Goal: Communication & Community: Answer question/provide support

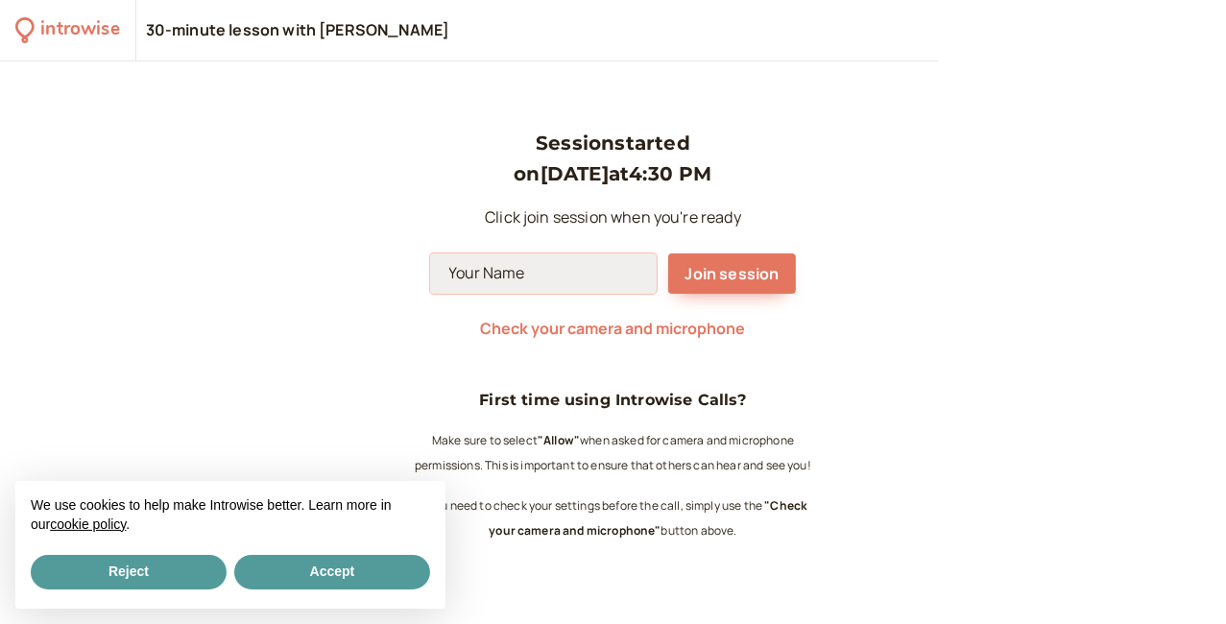
click at [552, 271] on input at bounding box center [543, 273] width 227 height 40
click at [309, 548] on div "We use cookies to help make Introwise better. Learn more in our cookie policy ." at bounding box center [230, 516] width 430 height 70
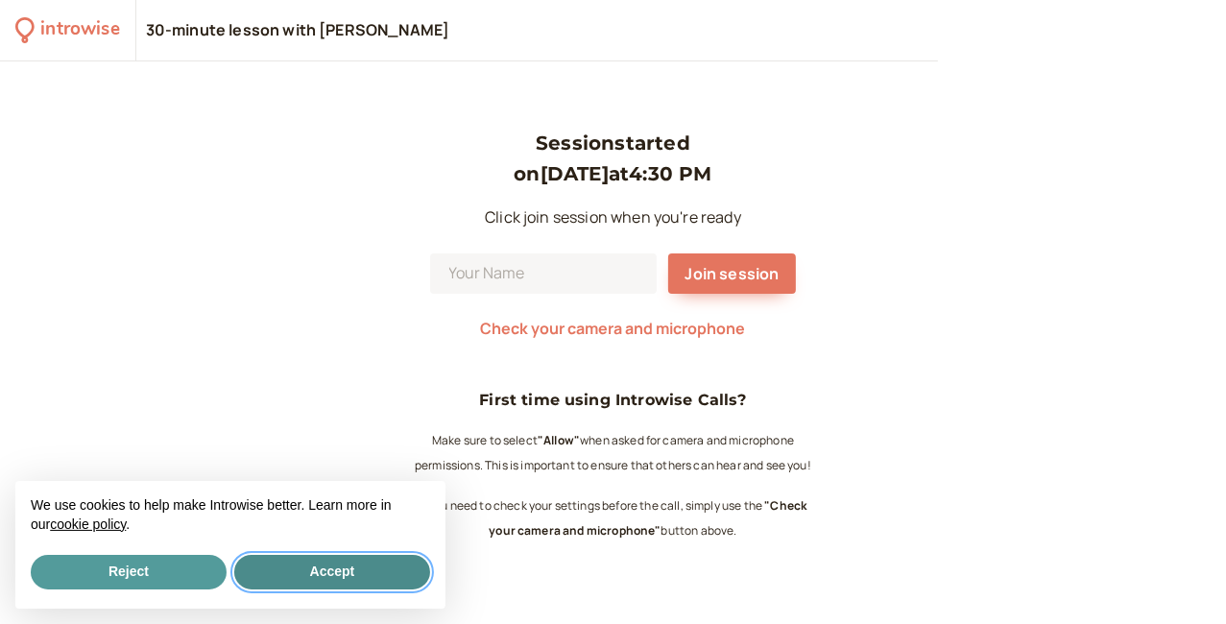
click at [310, 576] on button "Accept" at bounding box center [332, 572] width 196 height 35
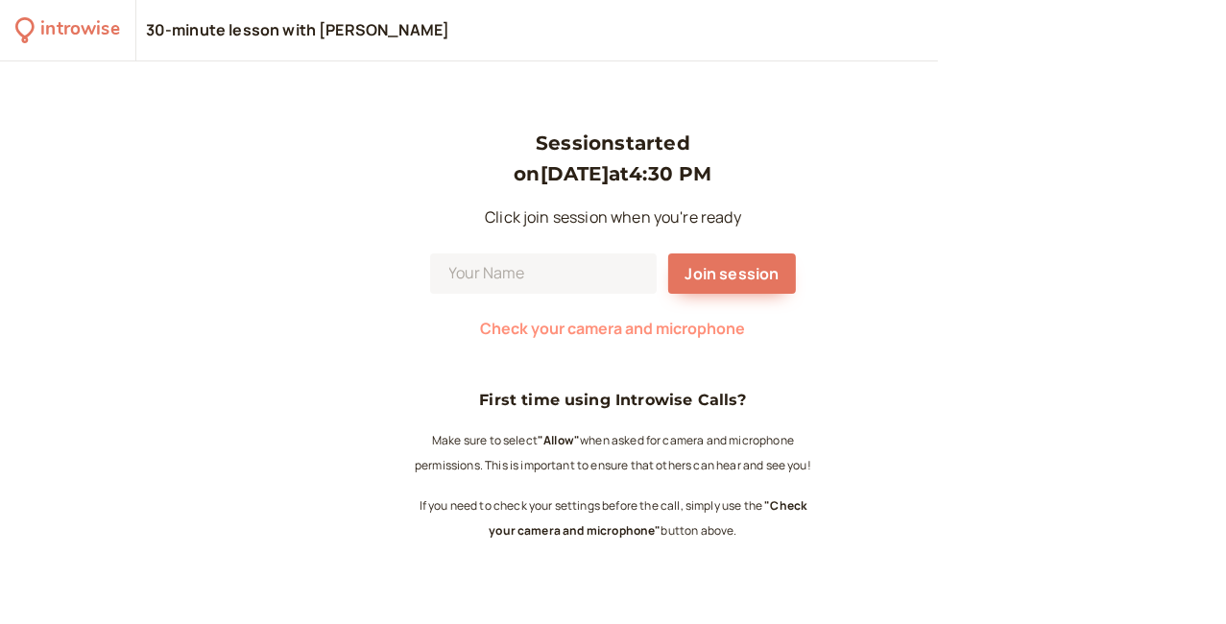
click at [594, 324] on span "Check your camera and microphone" at bounding box center [612, 328] width 265 height 21
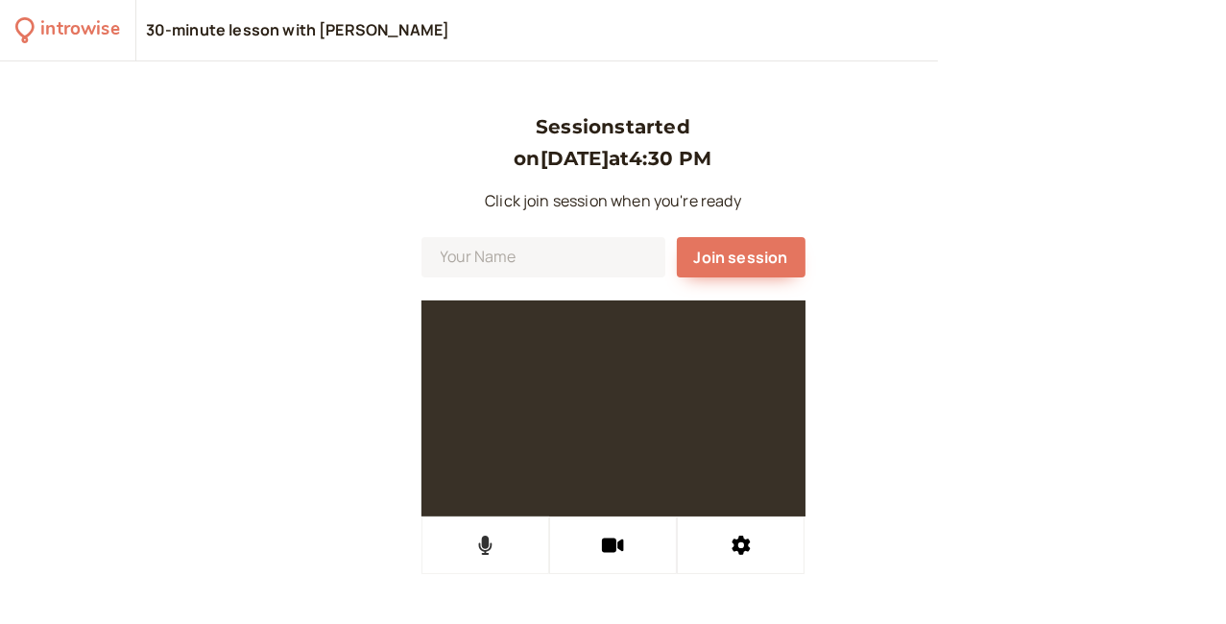
click at [478, 545] on icon at bounding box center [485, 545] width 14 height 19
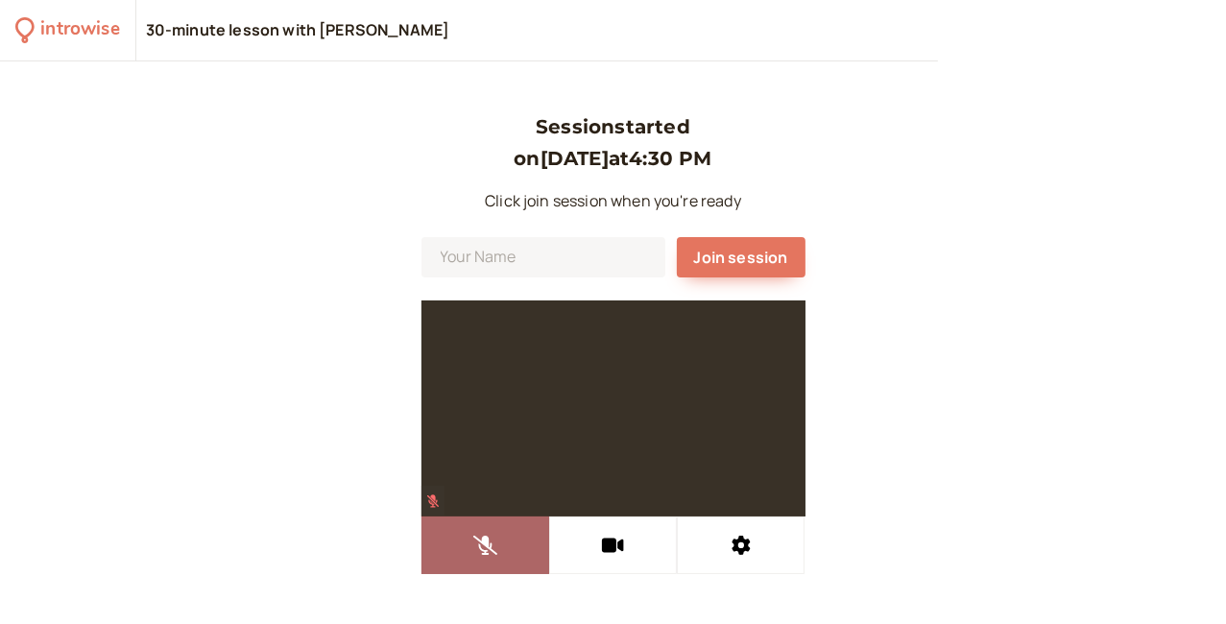
click at [477, 545] on icon at bounding box center [485, 545] width 24 height 19
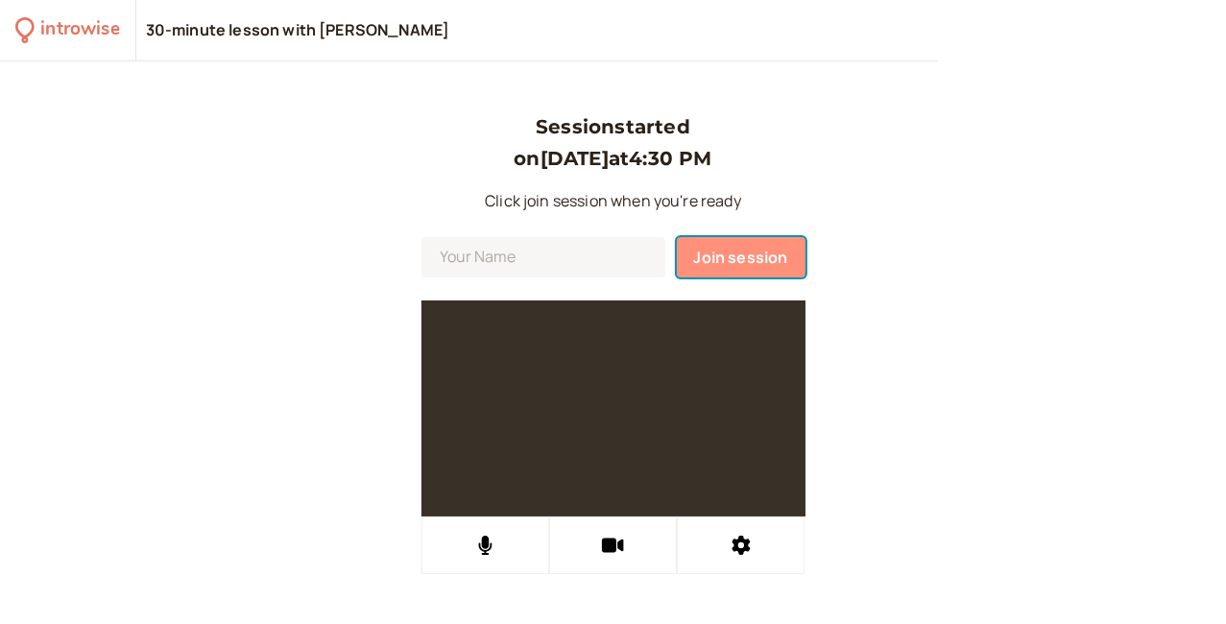
click at [742, 256] on span "Join session" at bounding box center [741, 257] width 94 height 21
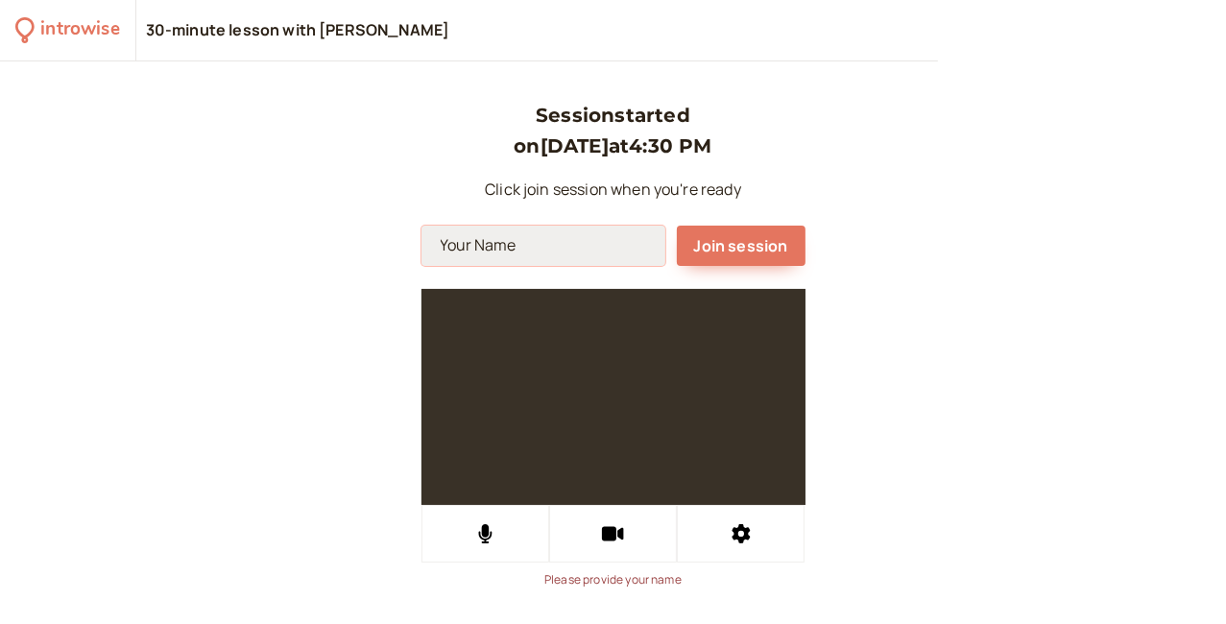
click at [563, 246] on input at bounding box center [543, 246] width 244 height 40
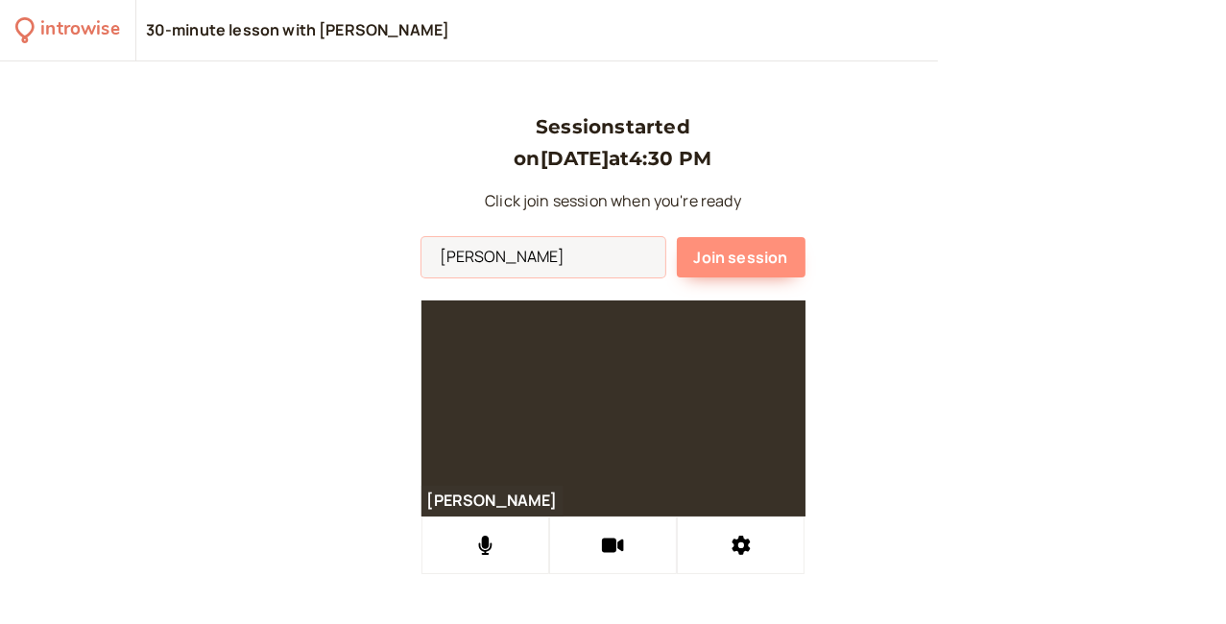
type input "[PERSON_NAME]"
click at [724, 258] on span "Join session" at bounding box center [741, 257] width 94 height 21
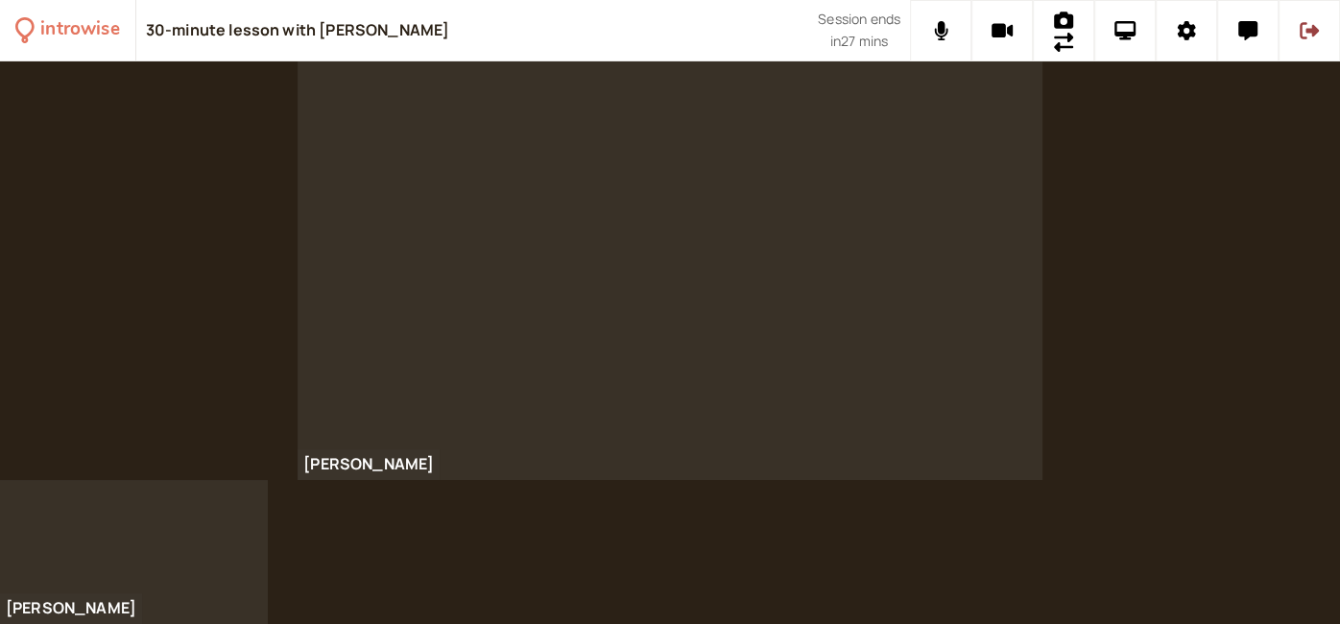
drag, startPoint x: 1338, startPoint y: 617, endPoint x: 1332, endPoint y: 606, distance: 12.9
click at [1225, 622] on html "introwise 30-minute lesson with [PERSON_NAME] Session ends in 27 mins [PERSON_N…" at bounding box center [670, 312] width 1340 height 624
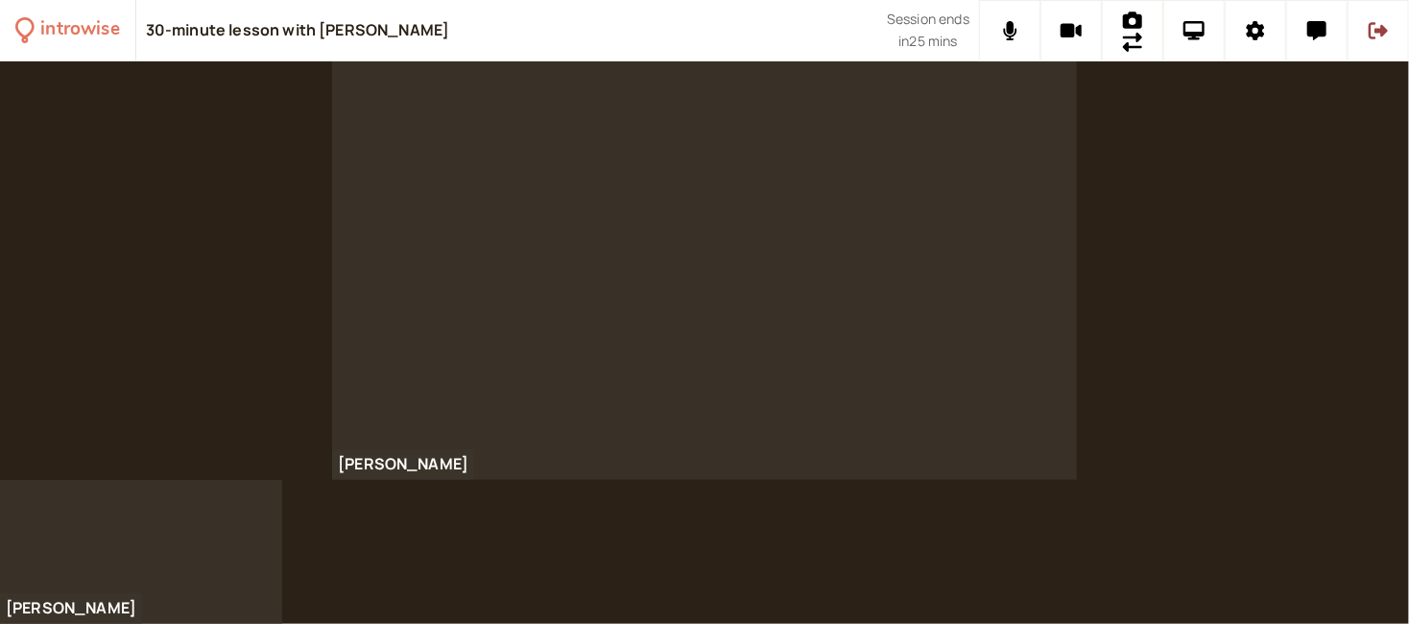
click at [1225, 623] on html "introwise 30-minute lesson with [PERSON_NAME] Session ends in 25 mins [PERSON_N…" at bounding box center [704, 312] width 1409 height 624
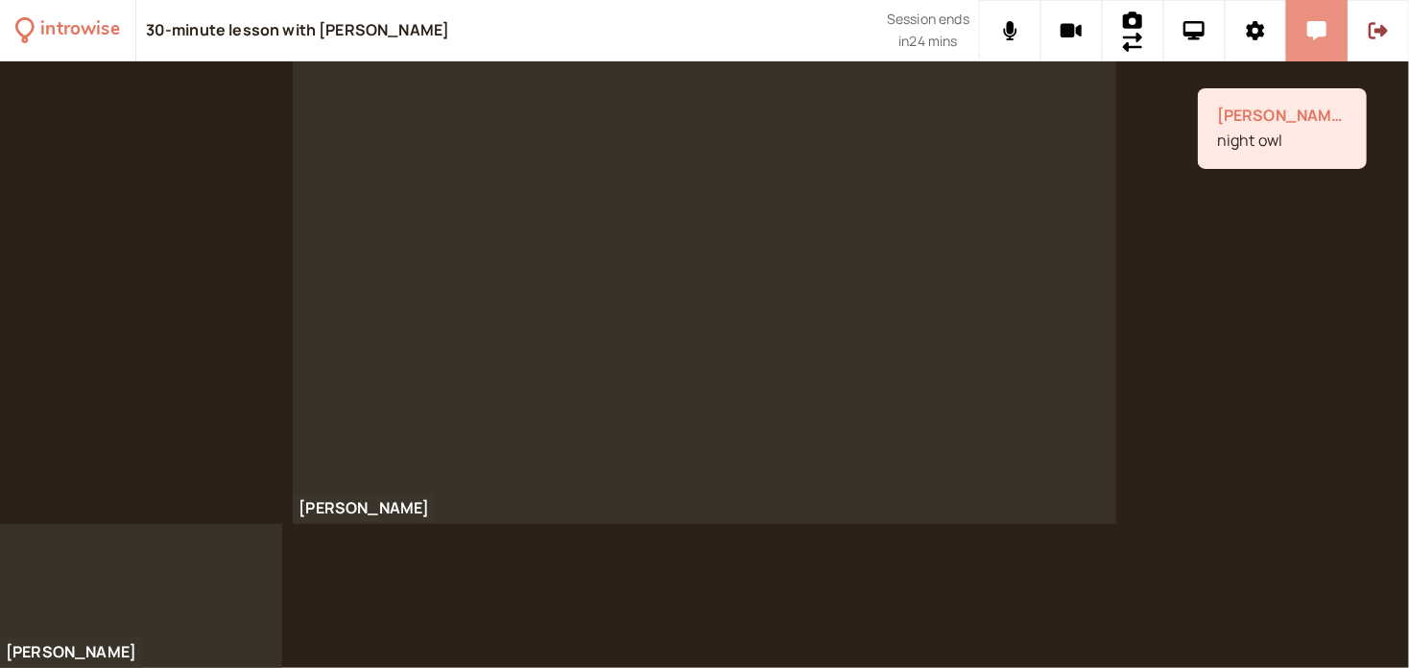
click at [1225, 48] on button at bounding box center [1316, 30] width 61 height 61
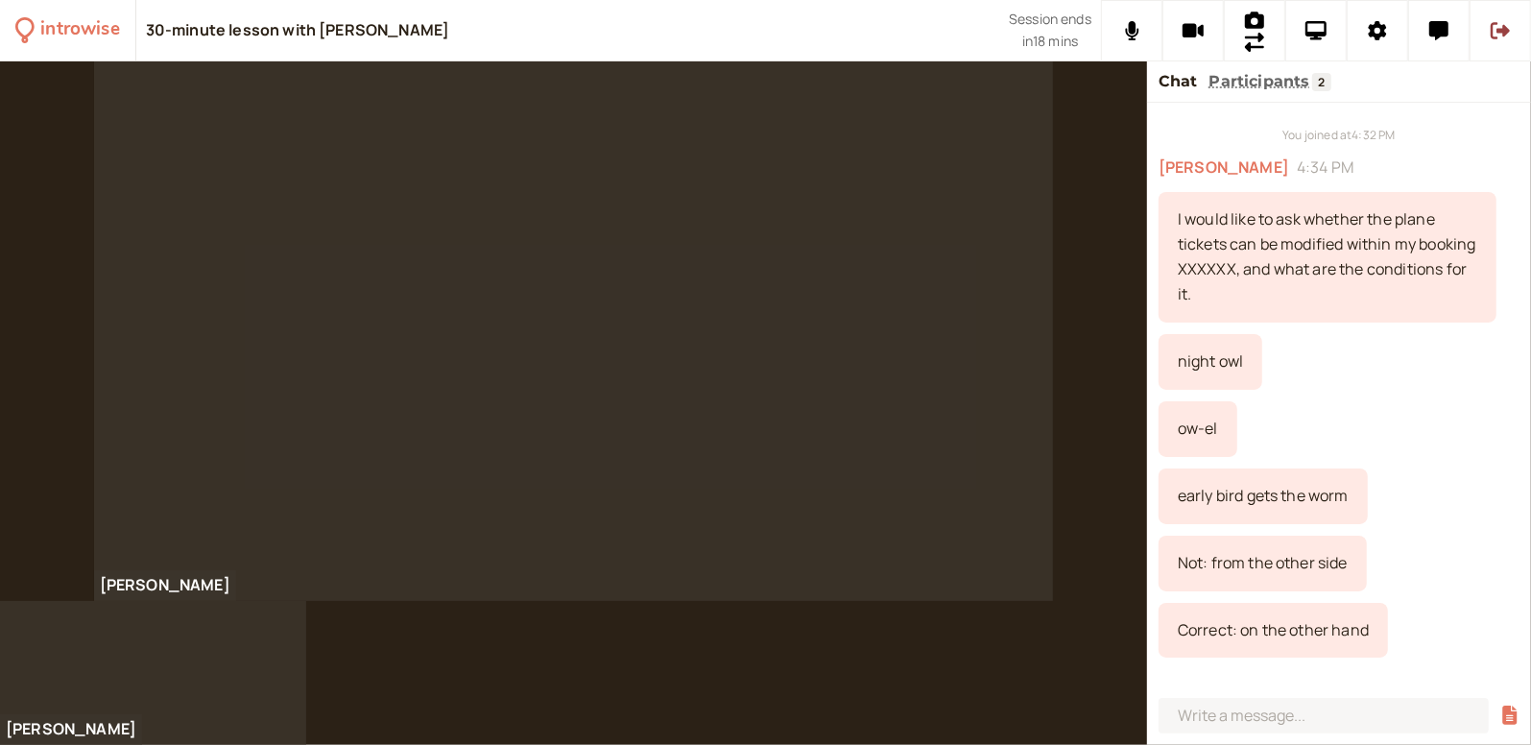
click at [1225, 225] on div "I would like to ask whether the plane tickets can be modified within my booking…" at bounding box center [1328, 257] width 338 height 131
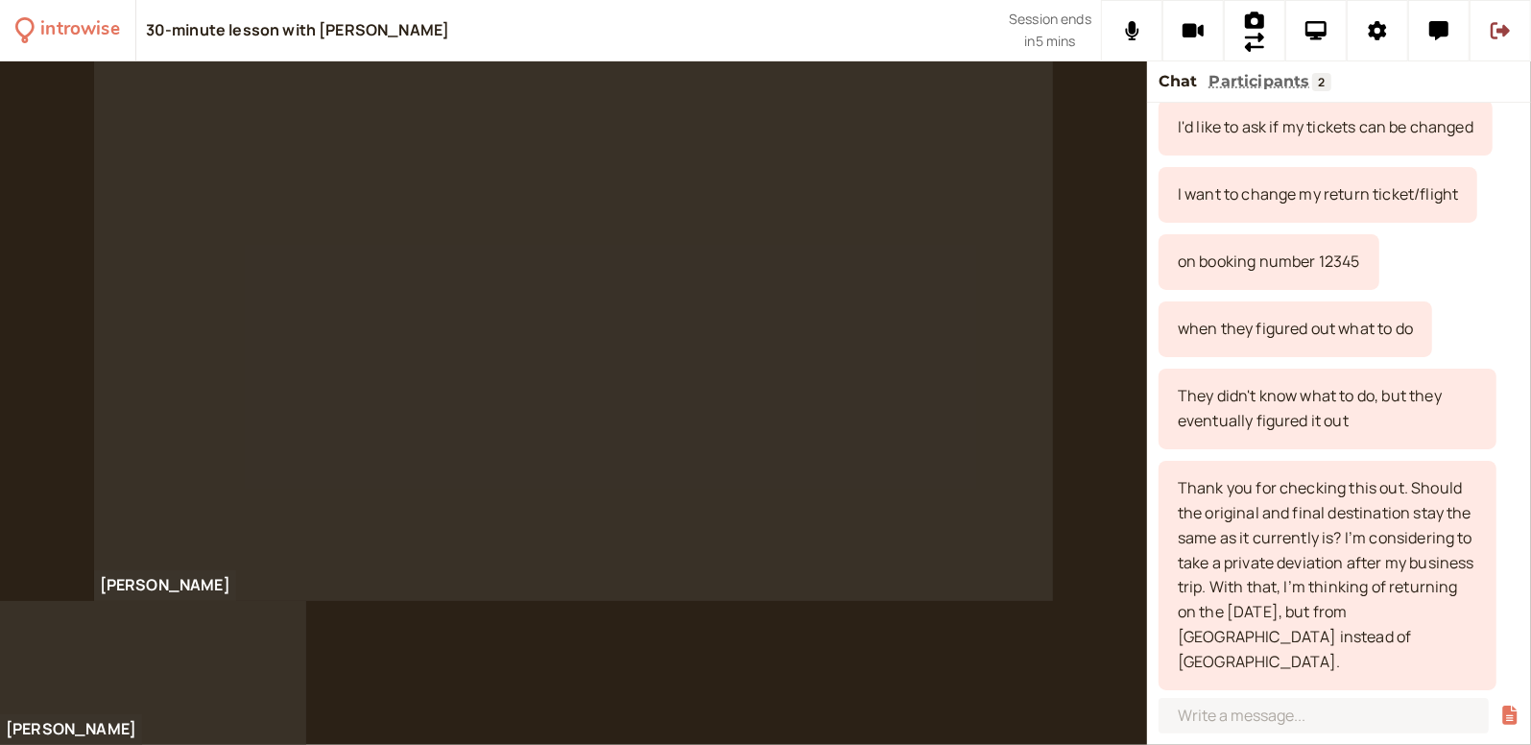
scroll to position [684, 0]
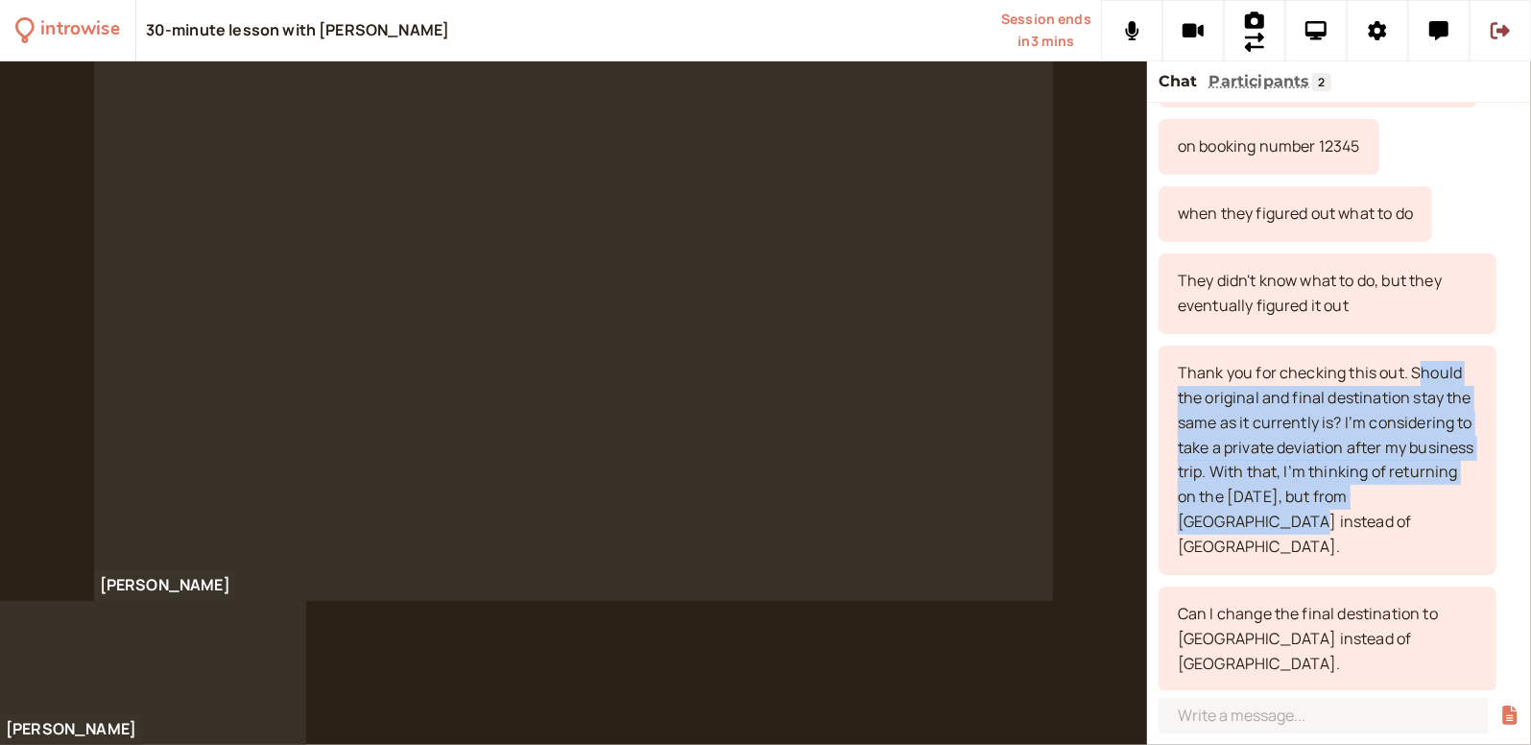
drag, startPoint x: 1416, startPoint y: 395, endPoint x: 1379, endPoint y: 558, distance: 167.4
click at [1225, 558] on div "Thank you for checking this out. Should the original and final destination stay…" at bounding box center [1328, 460] width 338 height 229
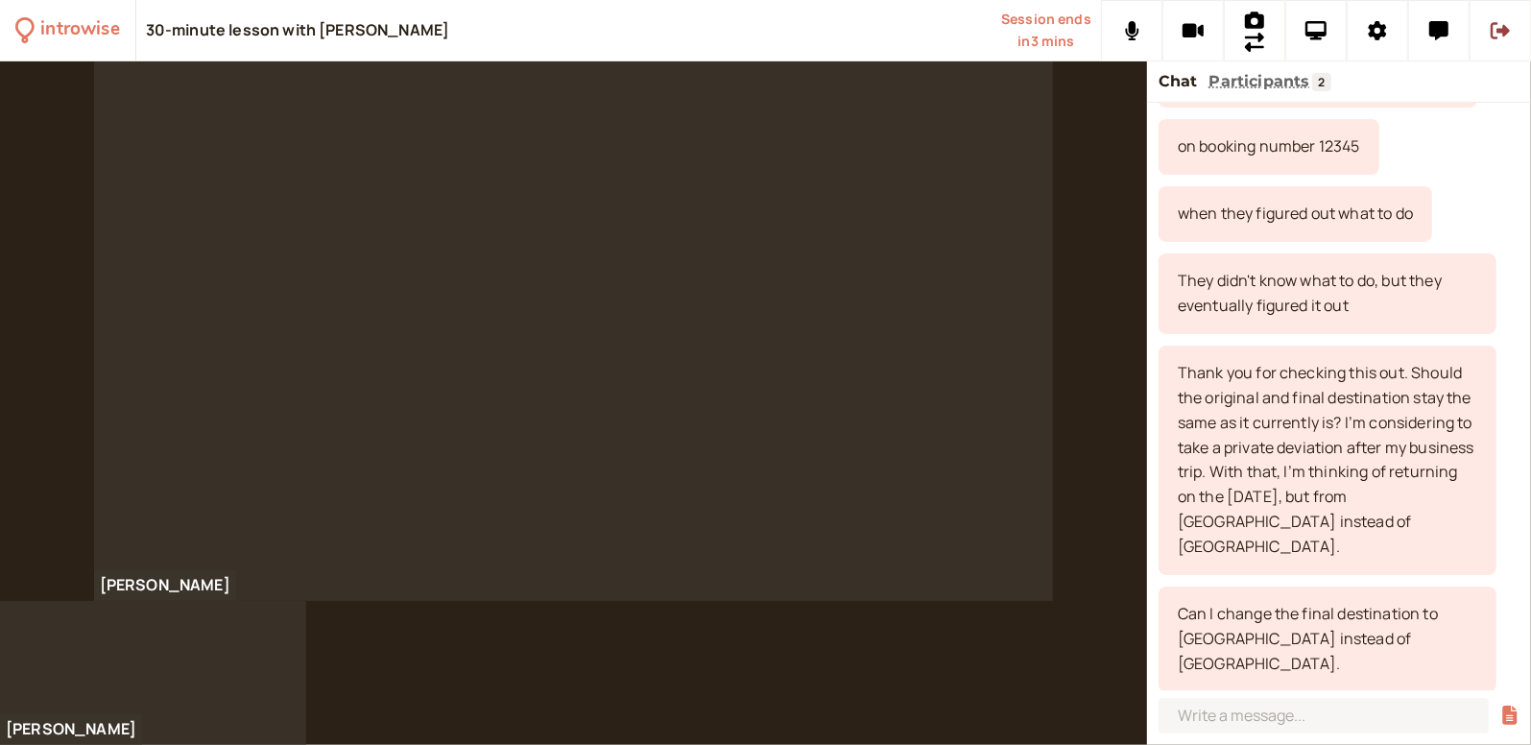
drag, startPoint x: 1379, startPoint y: 558, endPoint x: 1263, endPoint y: 573, distance: 116.2
click at [1225, 573] on div "Thank you for checking this out. Should the original and final destination stay…" at bounding box center [1328, 460] width 338 height 229
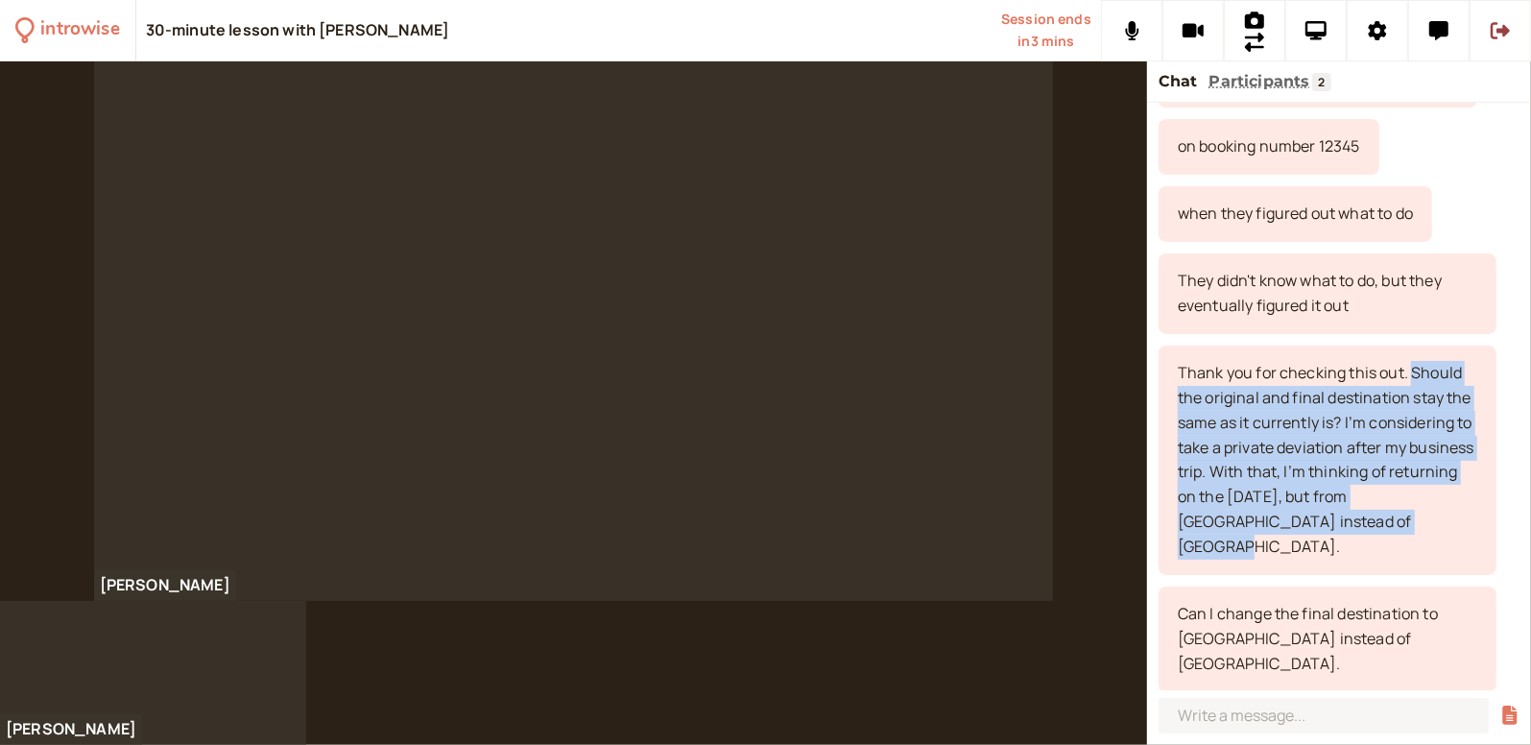
drag, startPoint x: 1414, startPoint y: 395, endPoint x: 1248, endPoint y: 582, distance: 250.3
click at [1225, 575] on div "Thank you for checking this out. Should the original and final destination stay…" at bounding box center [1328, 460] width 338 height 229
drag, startPoint x: 1248, startPoint y: 582, endPoint x: 1233, endPoint y: 587, distance: 16.1
click at [1225, 575] on div "Thank you for checking this out. Should the original and final destination stay…" at bounding box center [1328, 460] width 338 height 229
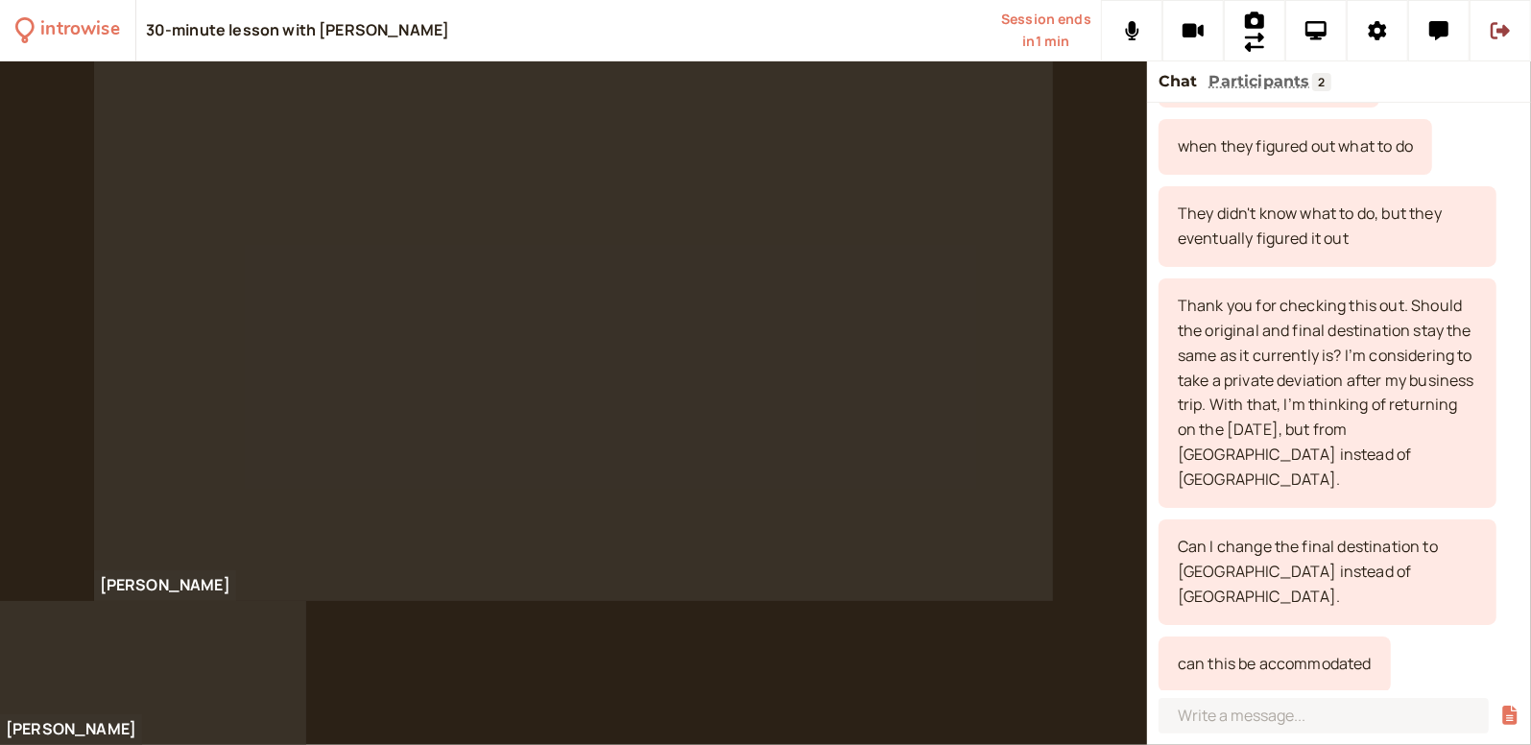
click at [1225, 623] on div "can this be accommodated" at bounding box center [1275, 664] width 232 height 56
copy div "accommodated"
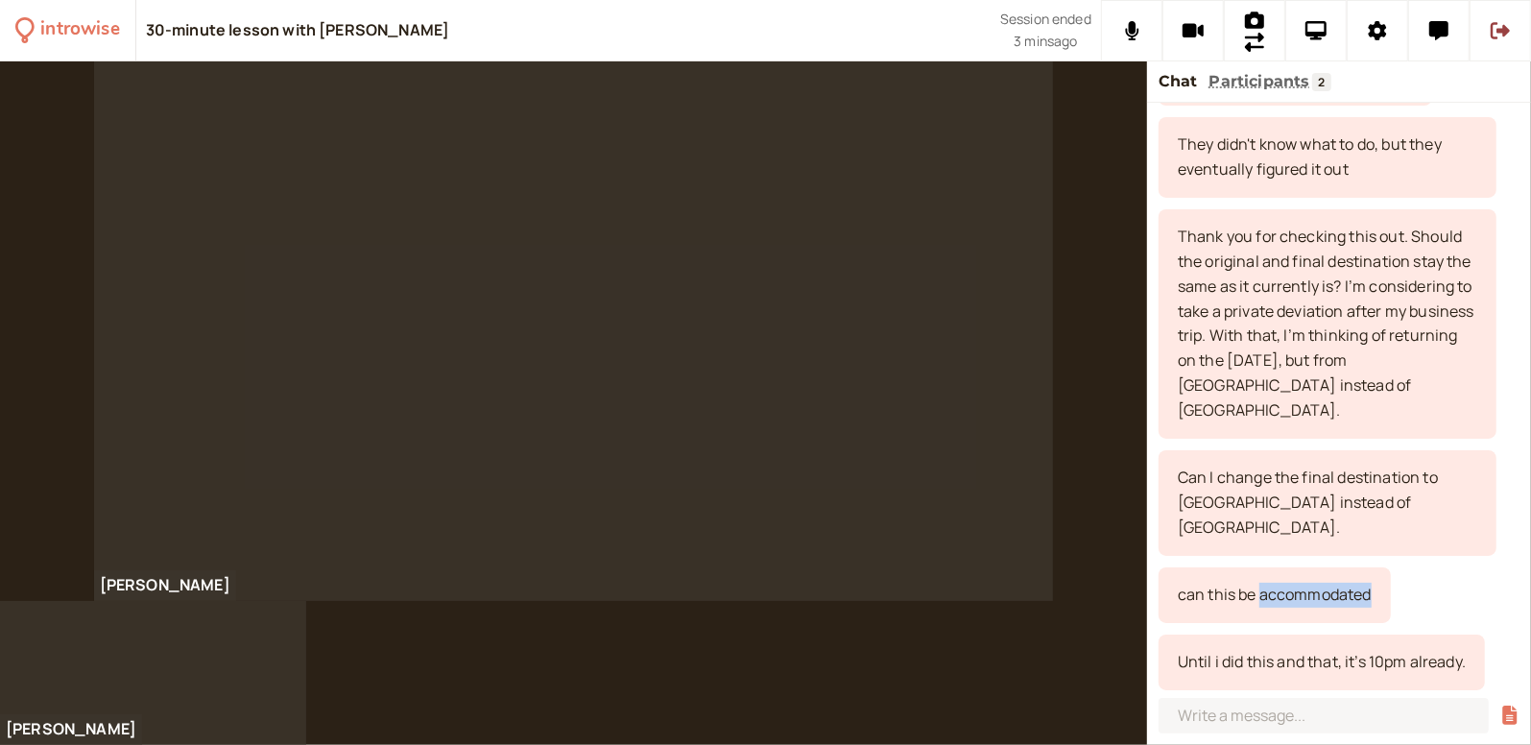
click at [1225, 567] on div "can this be accommodated" at bounding box center [1339, 595] width 361 height 56
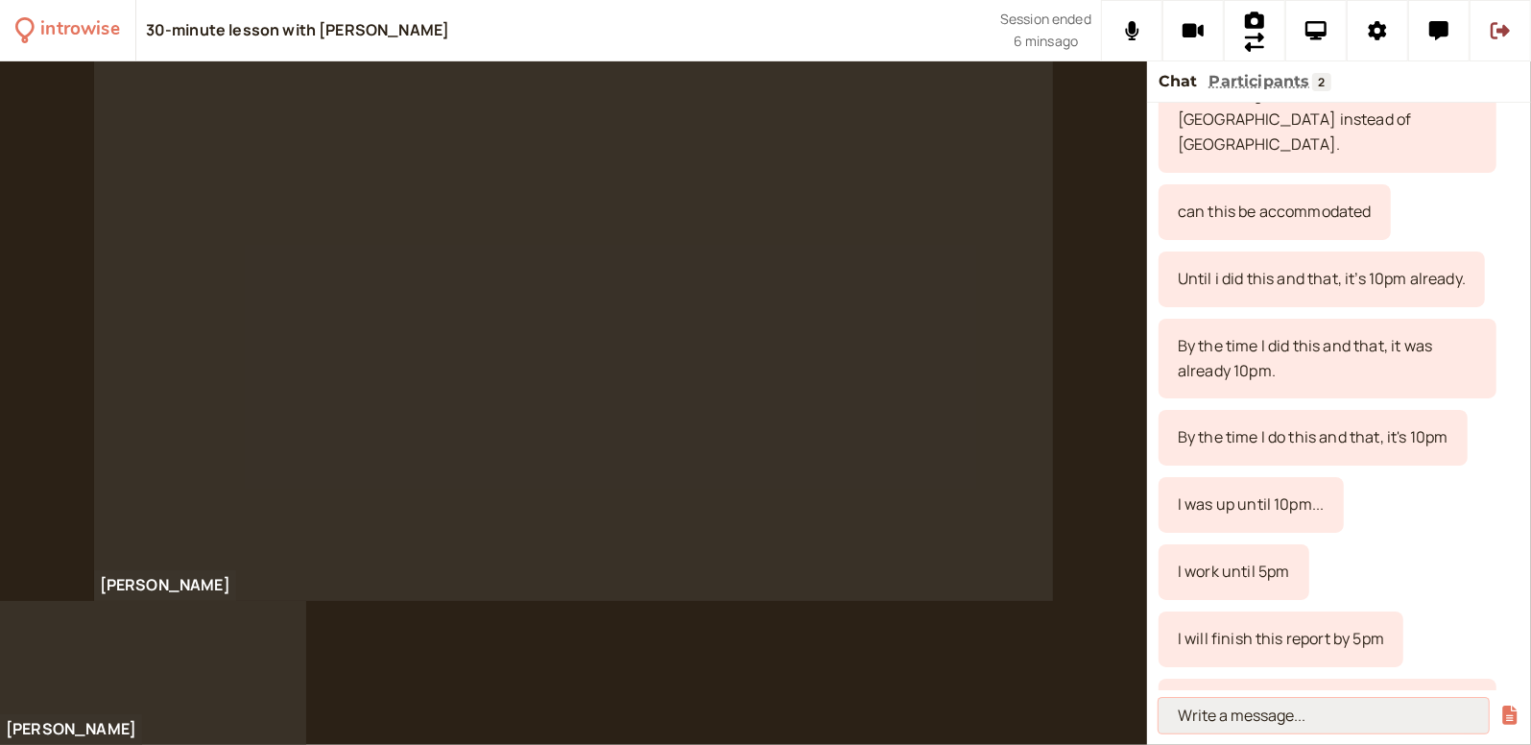
scroll to position [1322, 0]
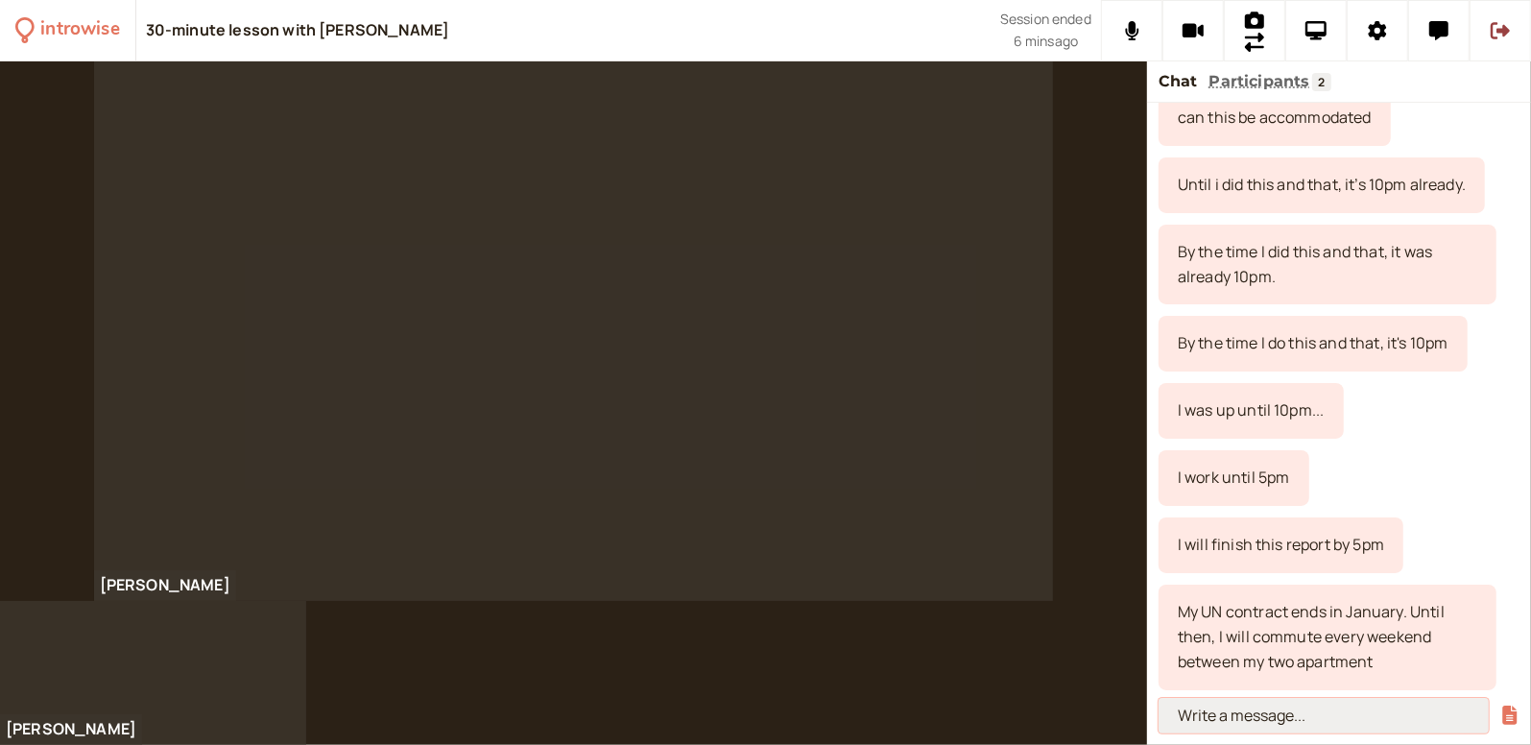
click at [1225, 623] on input at bounding box center [1324, 716] width 330 height 36
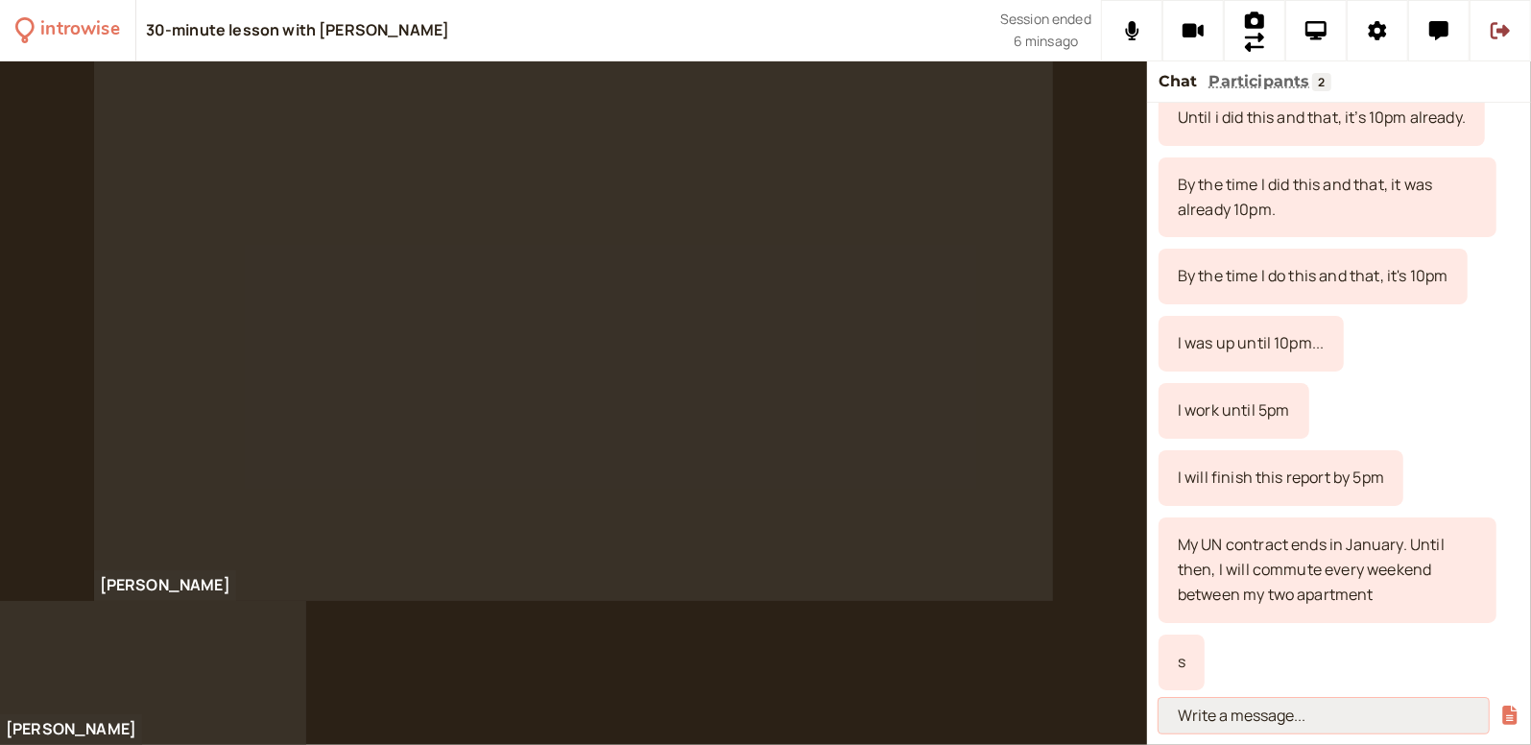
paste input "[PERSON_NAME] that, you have a good weekend also."
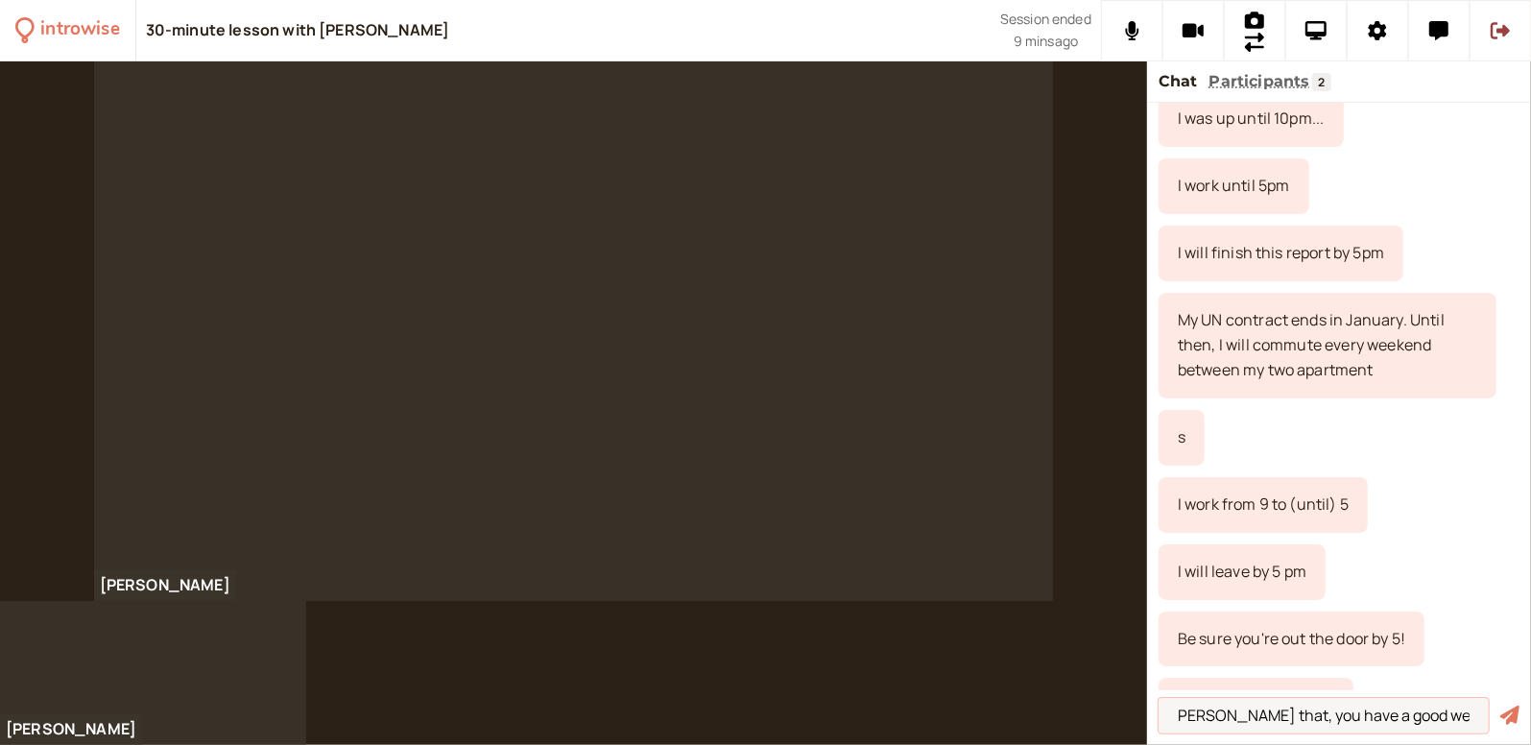
scroll to position [1657, 0]
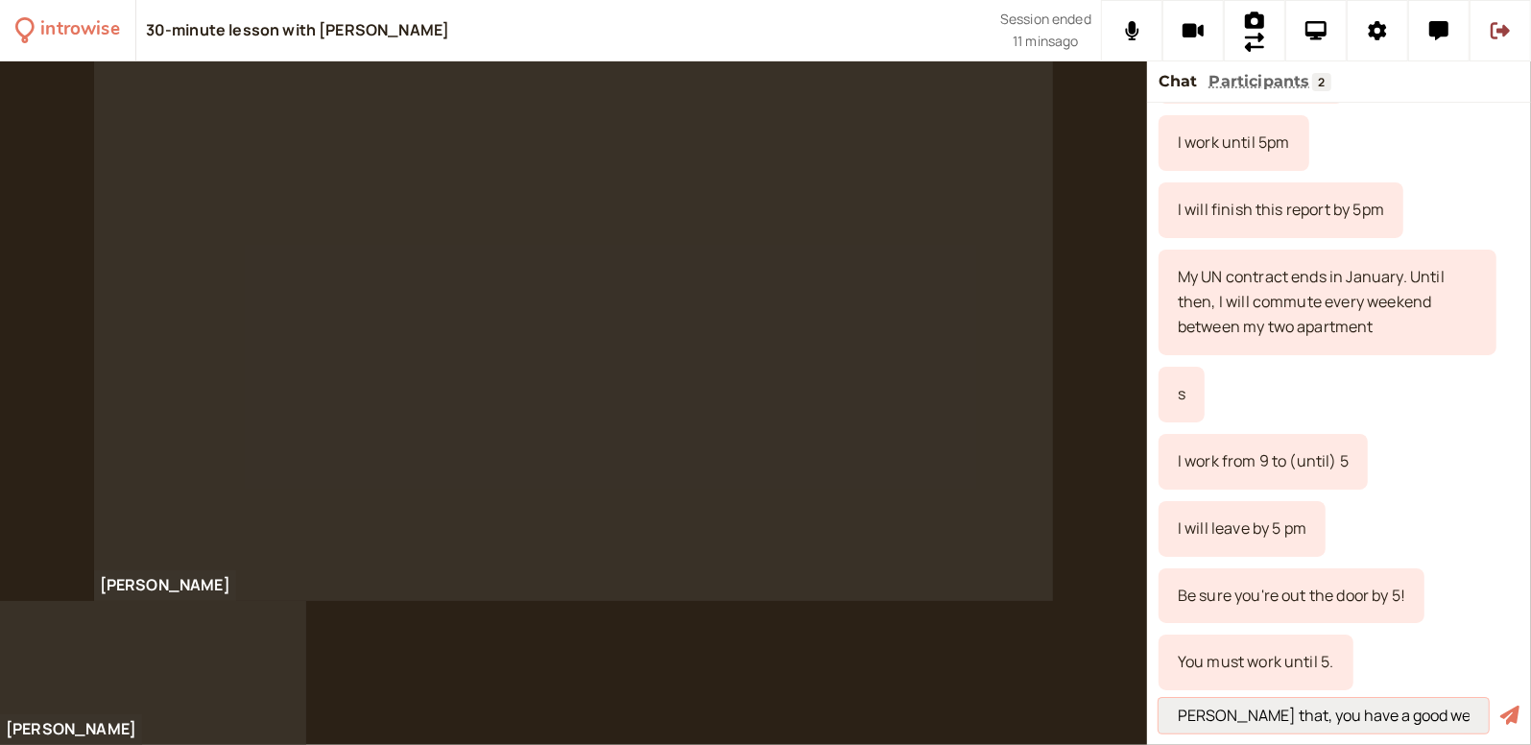
click at [1225, 623] on input "[PERSON_NAME] that, you have a good weekend also." at bounding box center [1324, 716] width 330 height 36
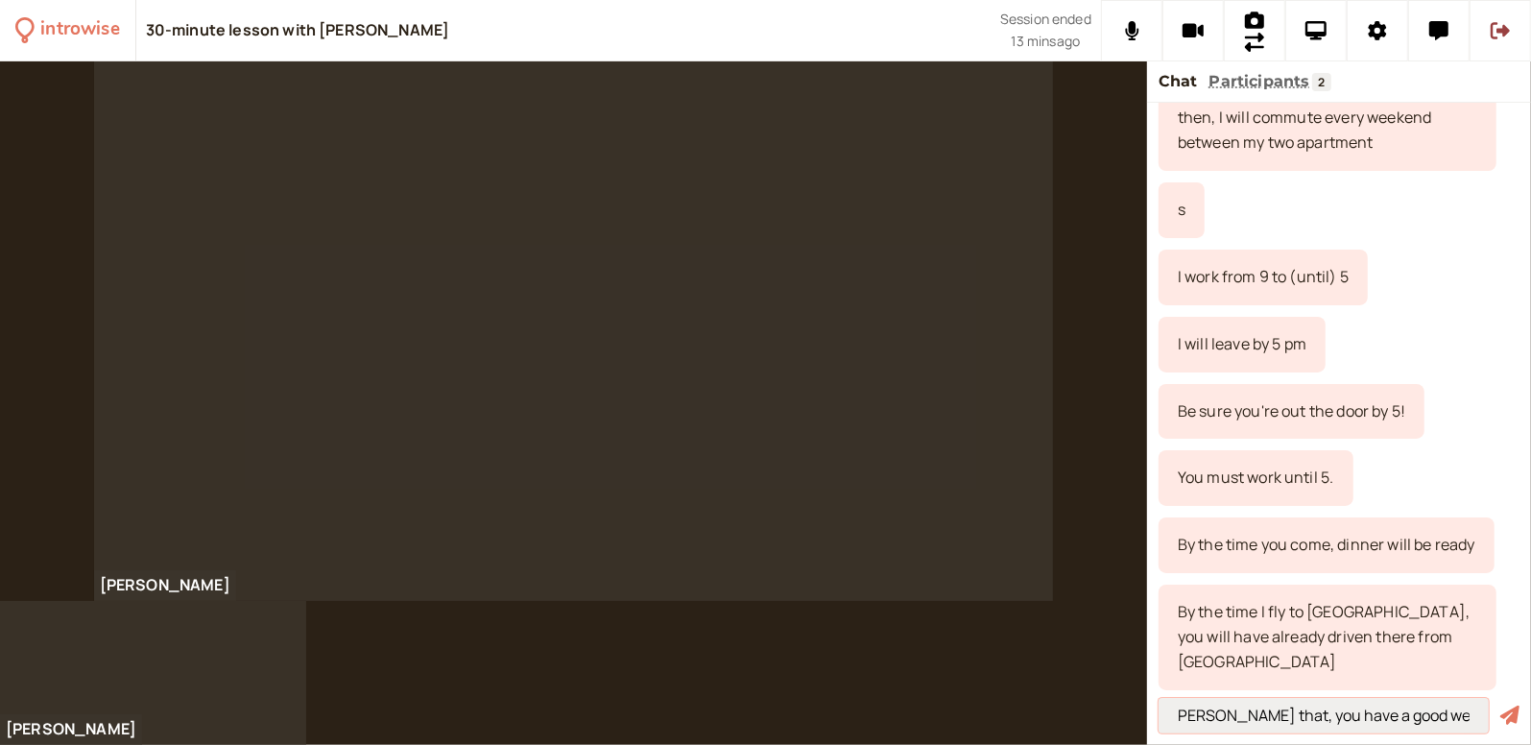
scroll to position [1933, 0]
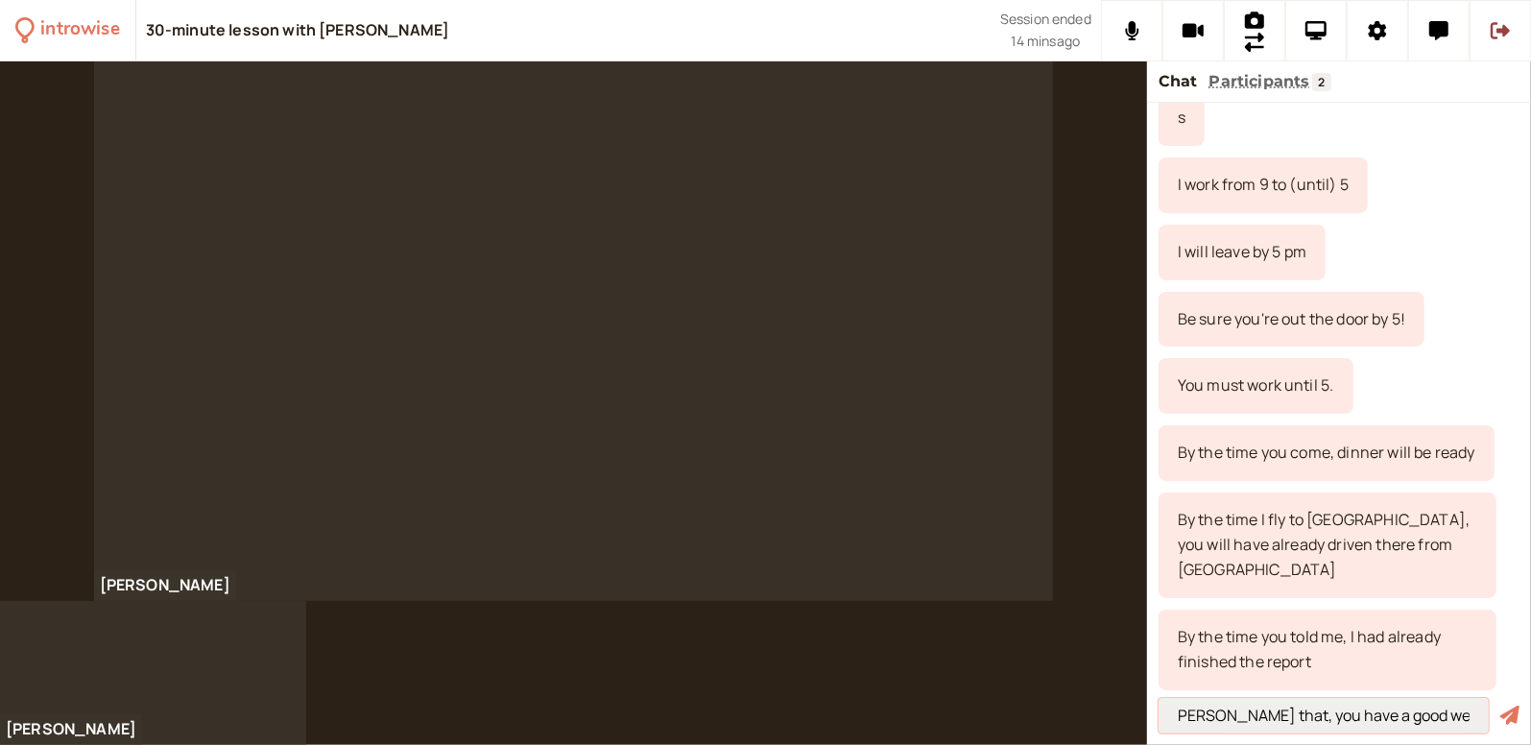
click at [1225, 623] on input "[PERSON_NAME] that, you have a good weekend also." at bounding box center [1324, 716] width 330 height 36
type input "[PERSON_NAME] that, you have a good weekend also."
click at [1225, 623] on button "submit" at bounding box center [1509, 716] width 19 height 20
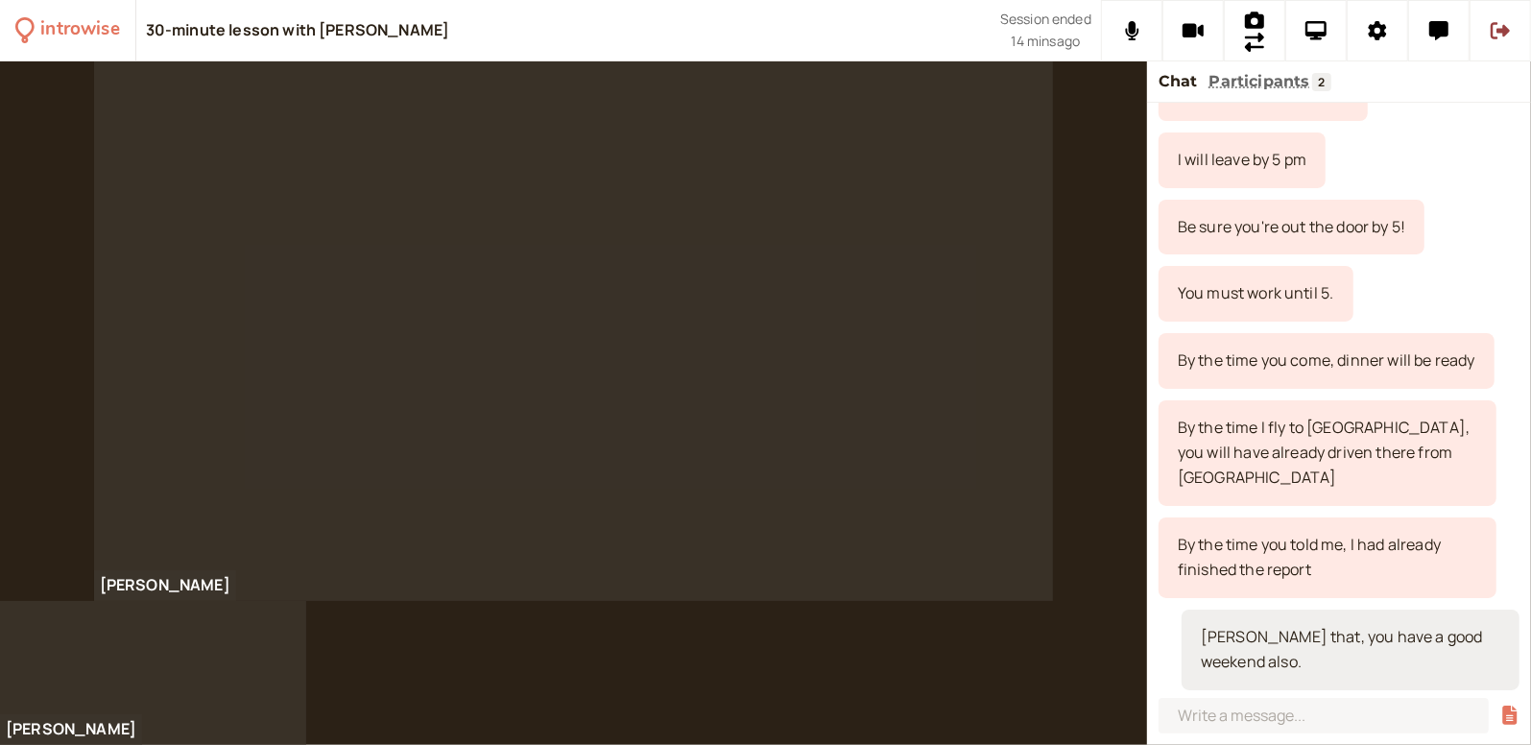
click at [1225, 623] on div "[PERSON_NAME] that, you have a good weekend also." at bounding box center [1351, 650] width 338 height 81
drag, startPoint x: 1237, startPoint y: 639, endPoint x: 1276, endPoint y: 645, distance: 38.8
click at [1225, 623] on div "[PERSON_NAME] that, you have a good weekend also." at bounding box center [1351, 650] width 338 height 81
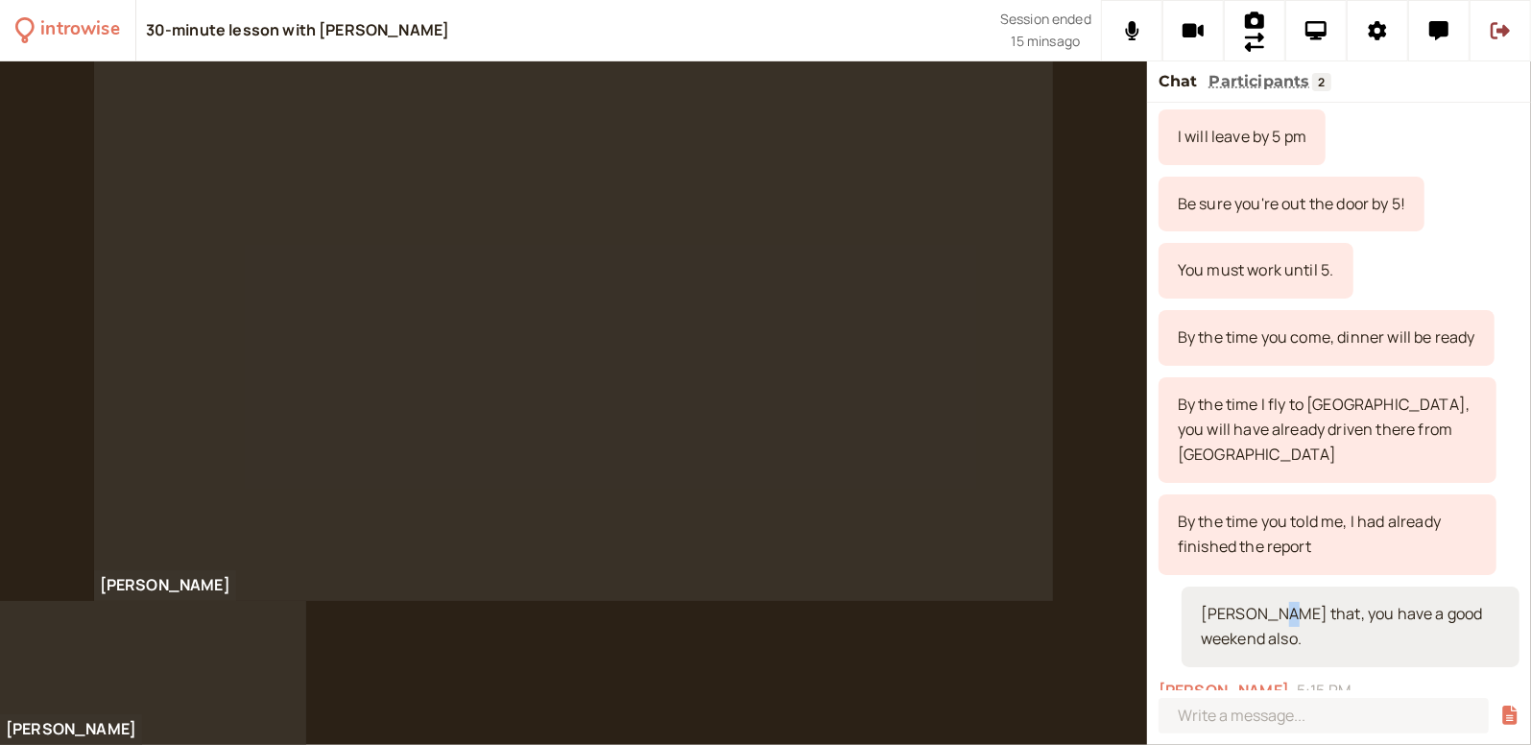
scroll to position [2128, 0]
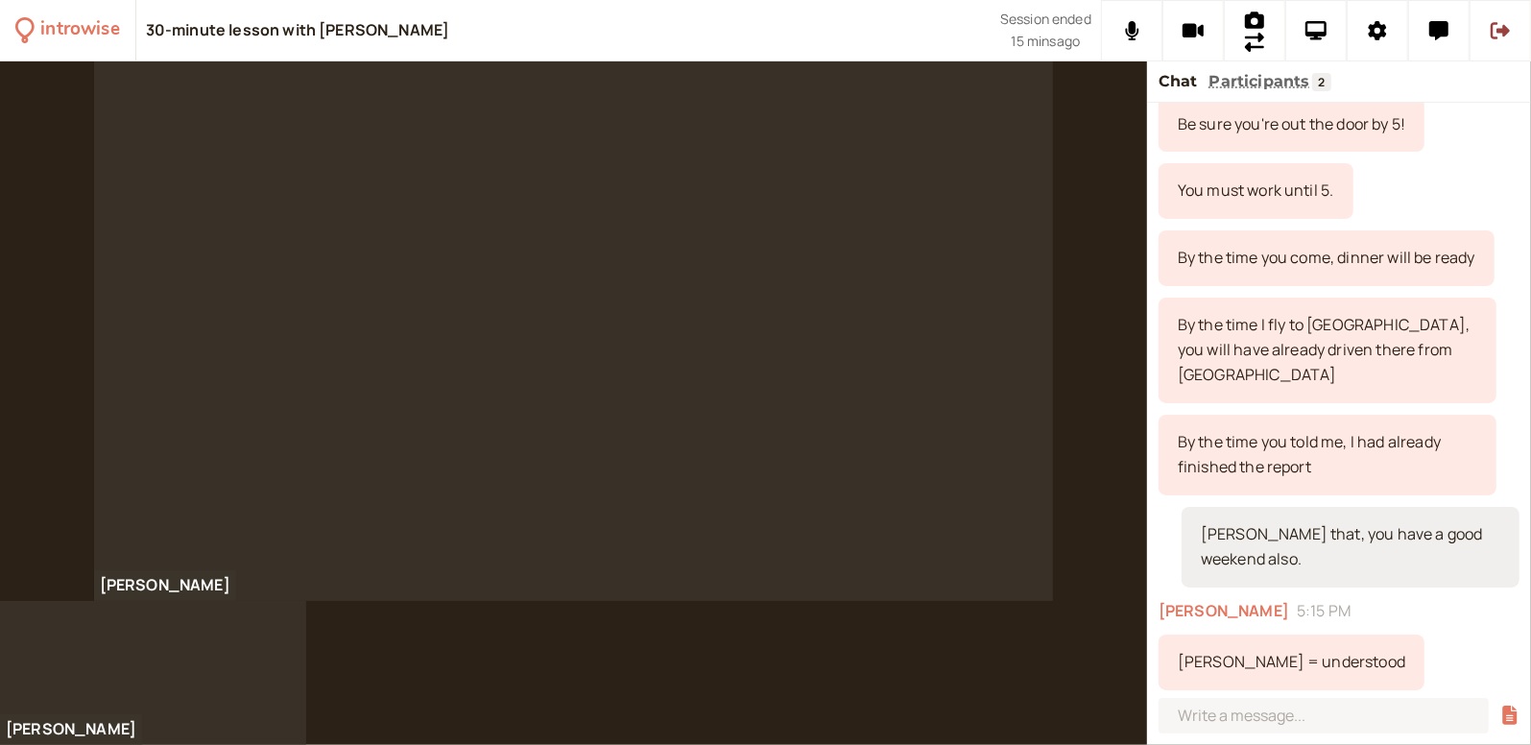
click at [1225, 530] on div "[PERSON_NAME] that, you have a good weekend also." at bounding box center [1351, 547] width 338 height 81
click at [1225, 531] on div "[PERSON_NAME] that, you have a good weekend also." at bounding box center [1351, 547] width 338 height 81
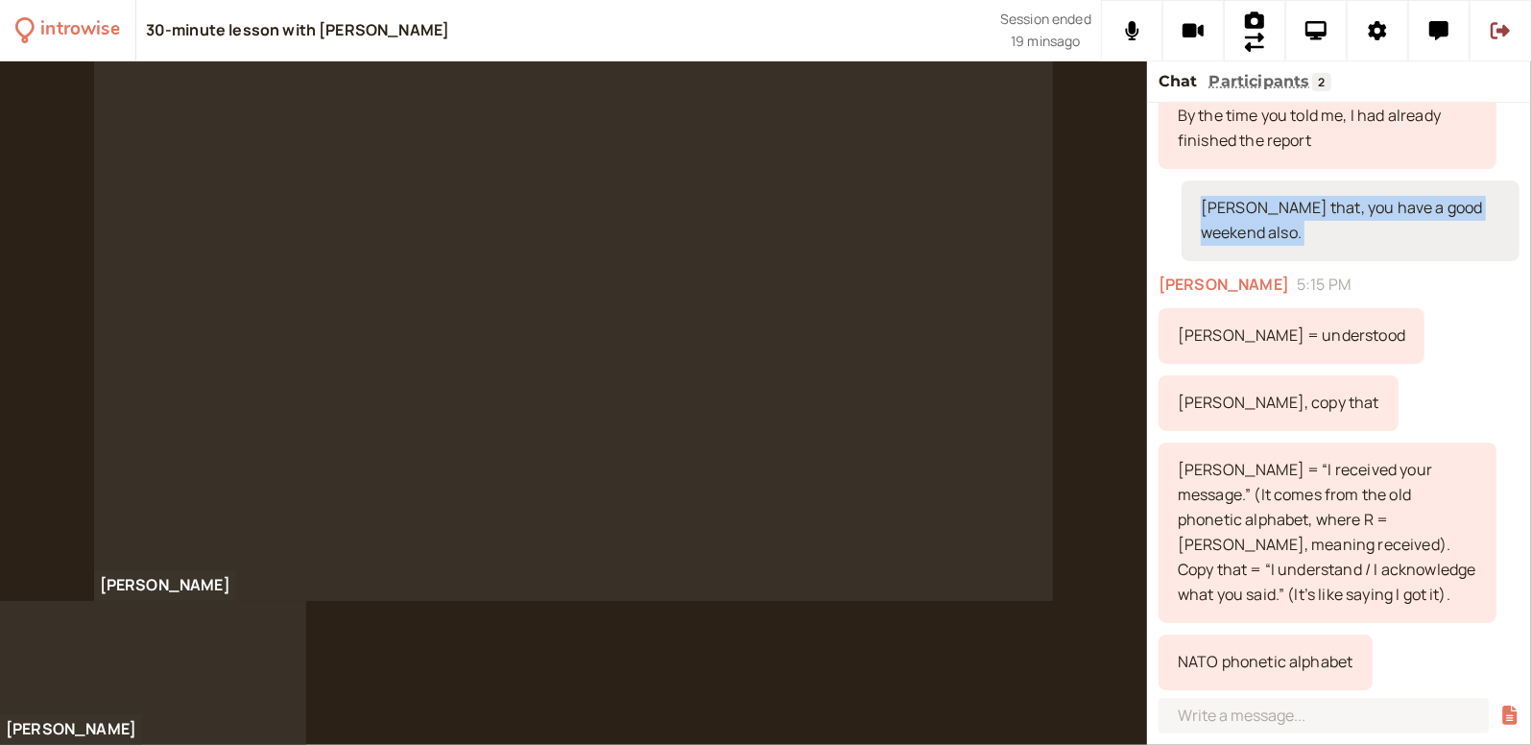
scroll to position [2454, 0]
click at [1225, 375] on div "[PERSON_NAME], copy that" at bounding box center [1339, 403] width 361 height 56
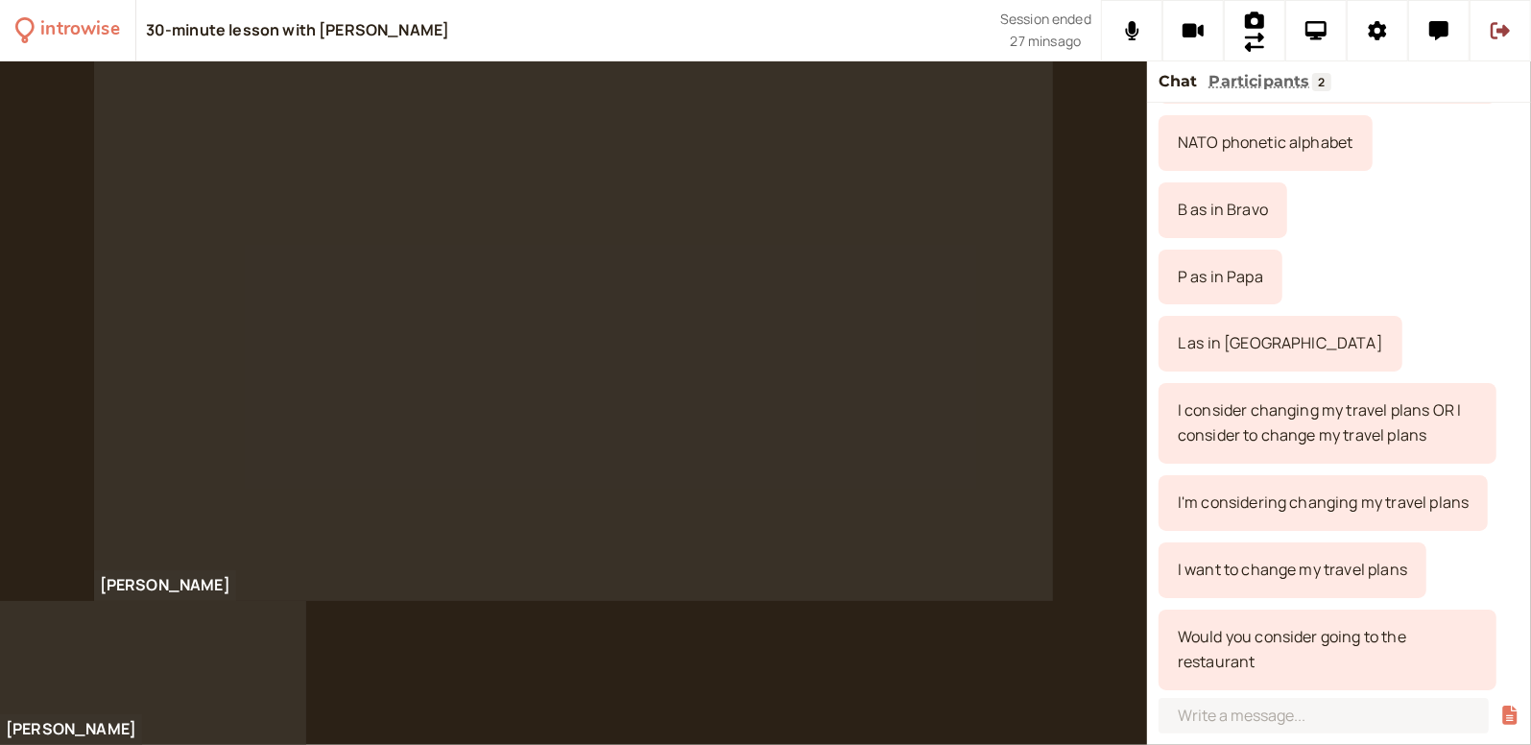
scroll to position [3065, 0]
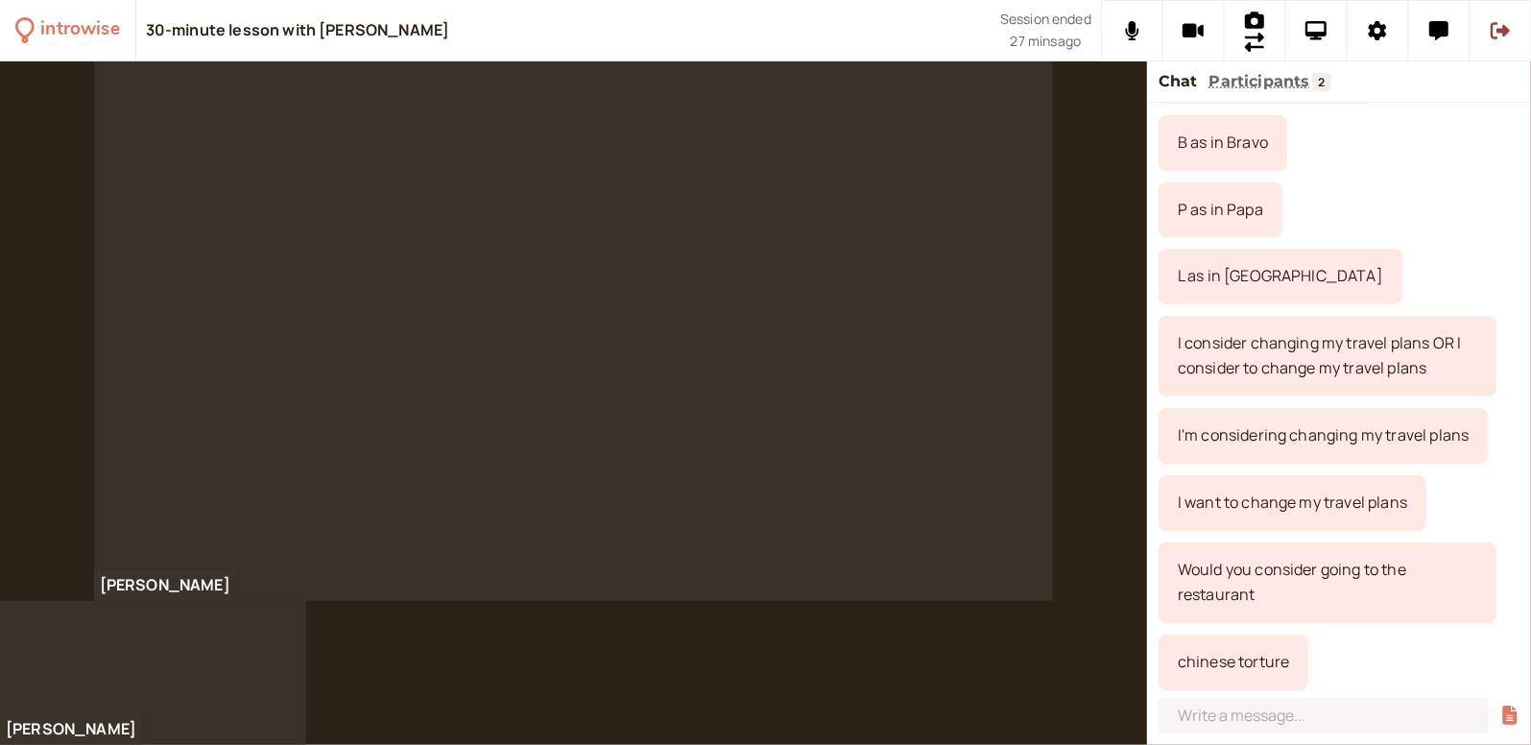
click at [1225, 623] on div "chinese torture" at bounding box center [1234, 663] width 150 height 56
drag, startPoint x: 1246, startPoint y: 660, endPoint x: 1194, endPoint y: 664, distance: 52.0
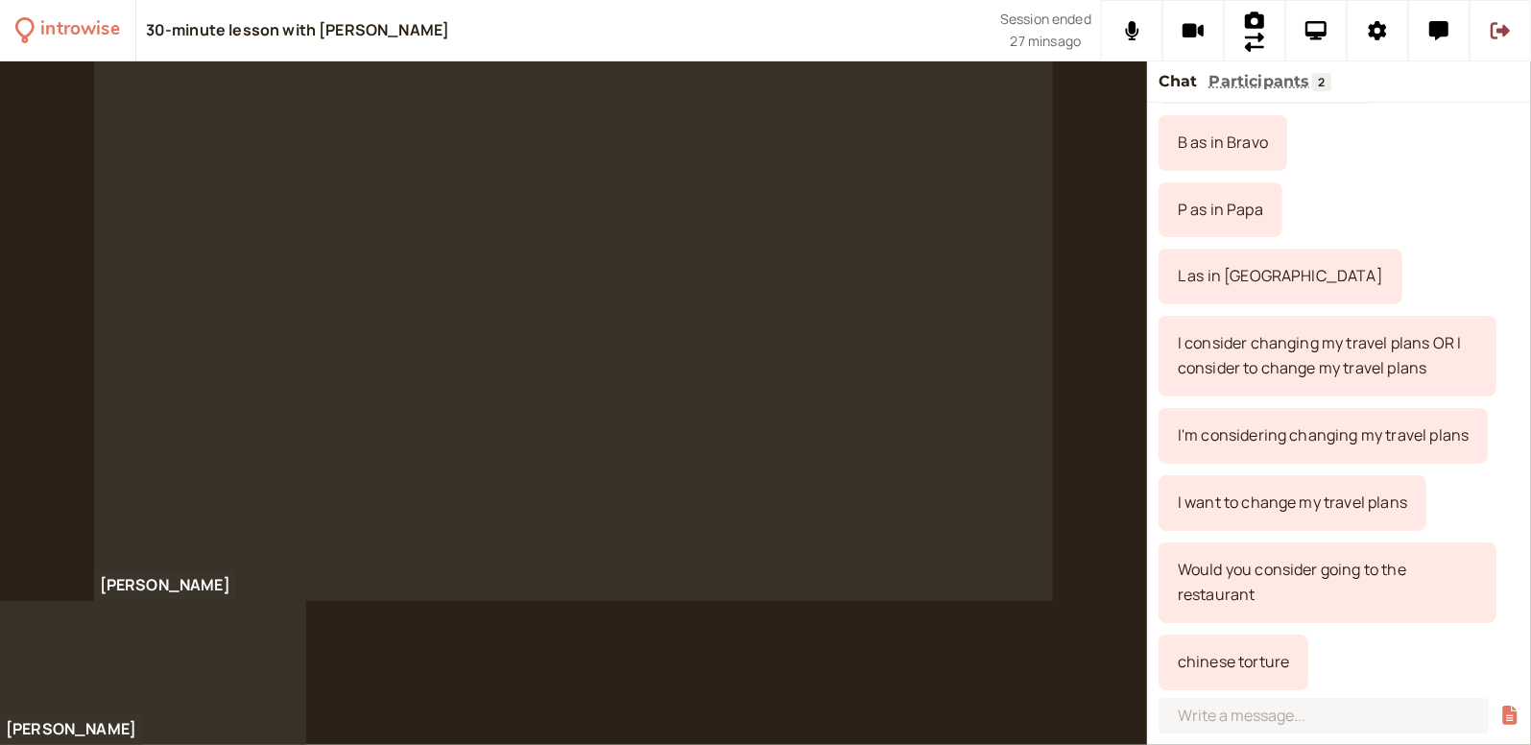
click at [1194, 623] on div "chinese torture" at bounding box center [1234, 663] width 150 height 56
